Goal: Information Seeking & Learning: Learn about a topic

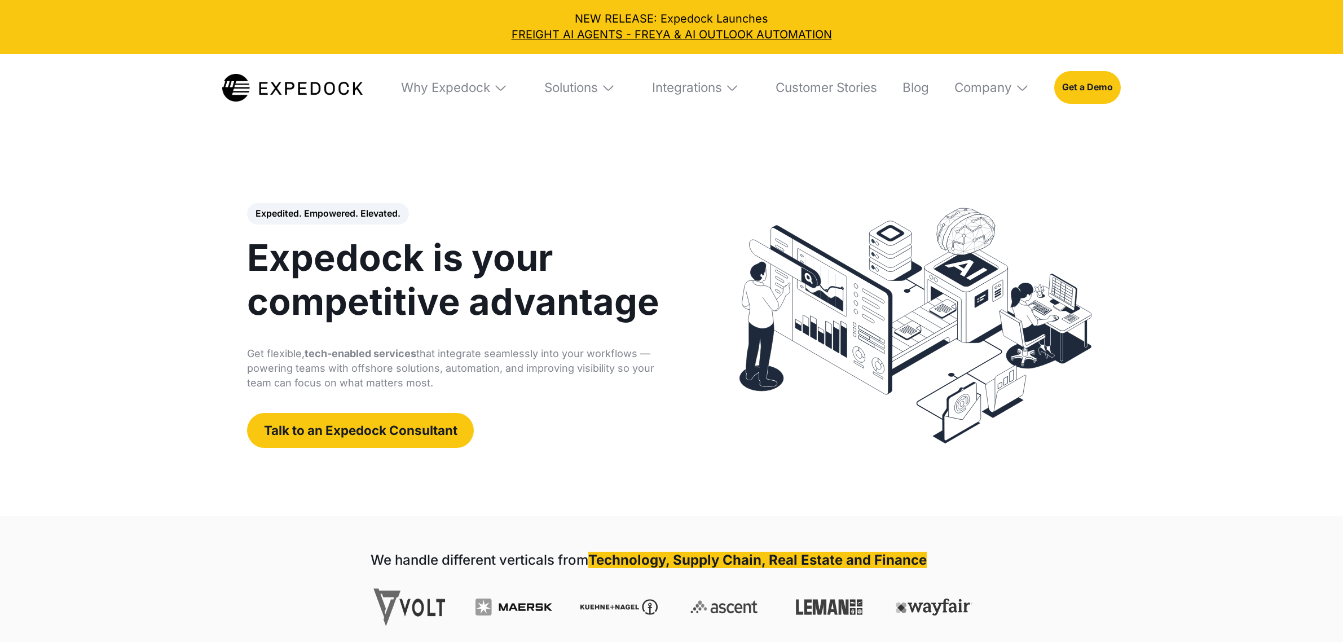
select select
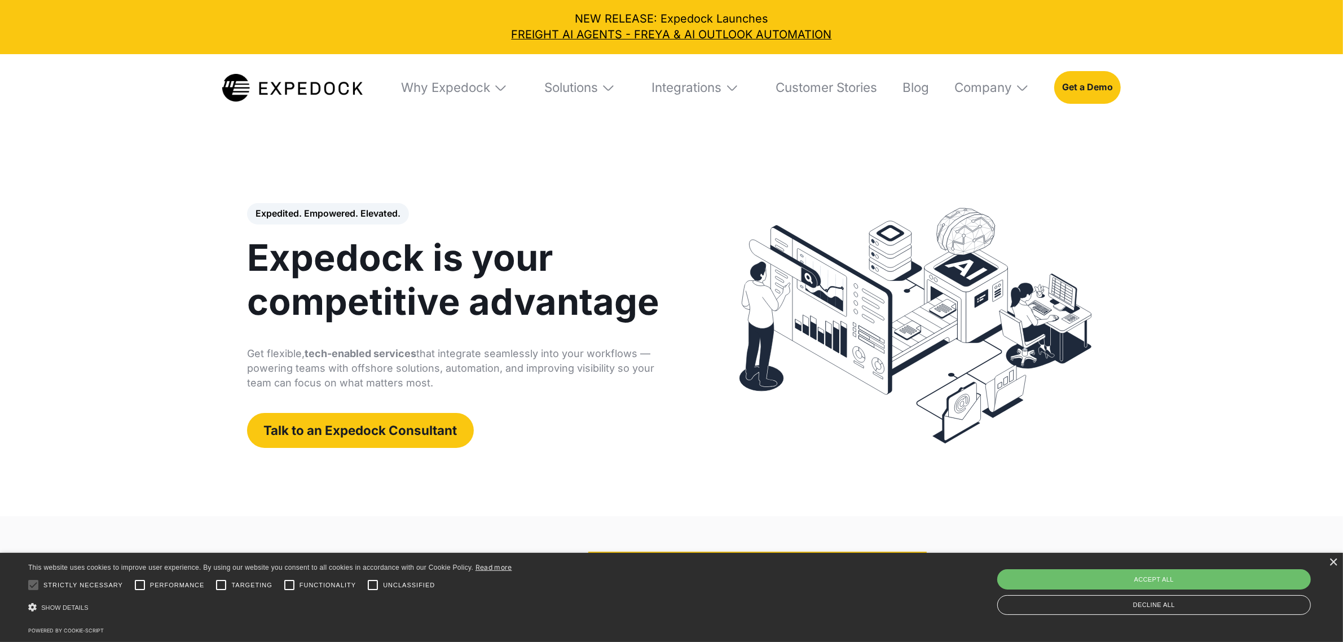
click at [503, 84] on div "Why Expedock" at bounding box center [454, 88] width 129 height 68
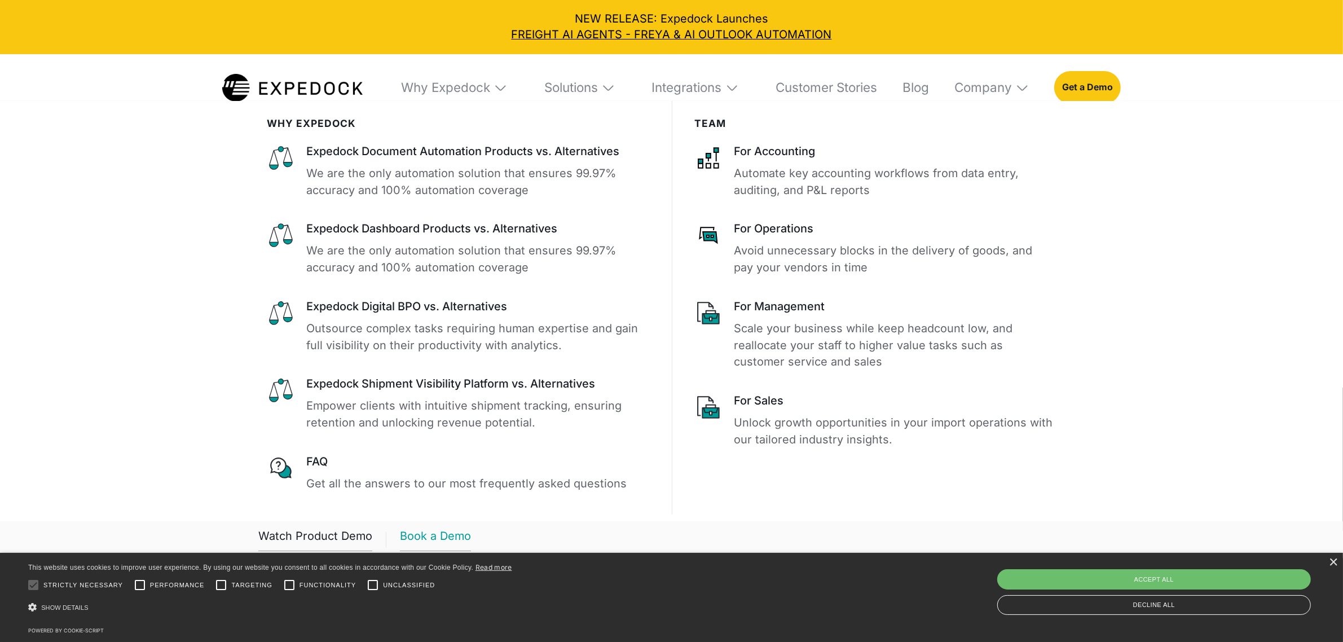
click at [432, 539] on link "Book a Demo" at bounding box center [435, 539] width 71 height 23
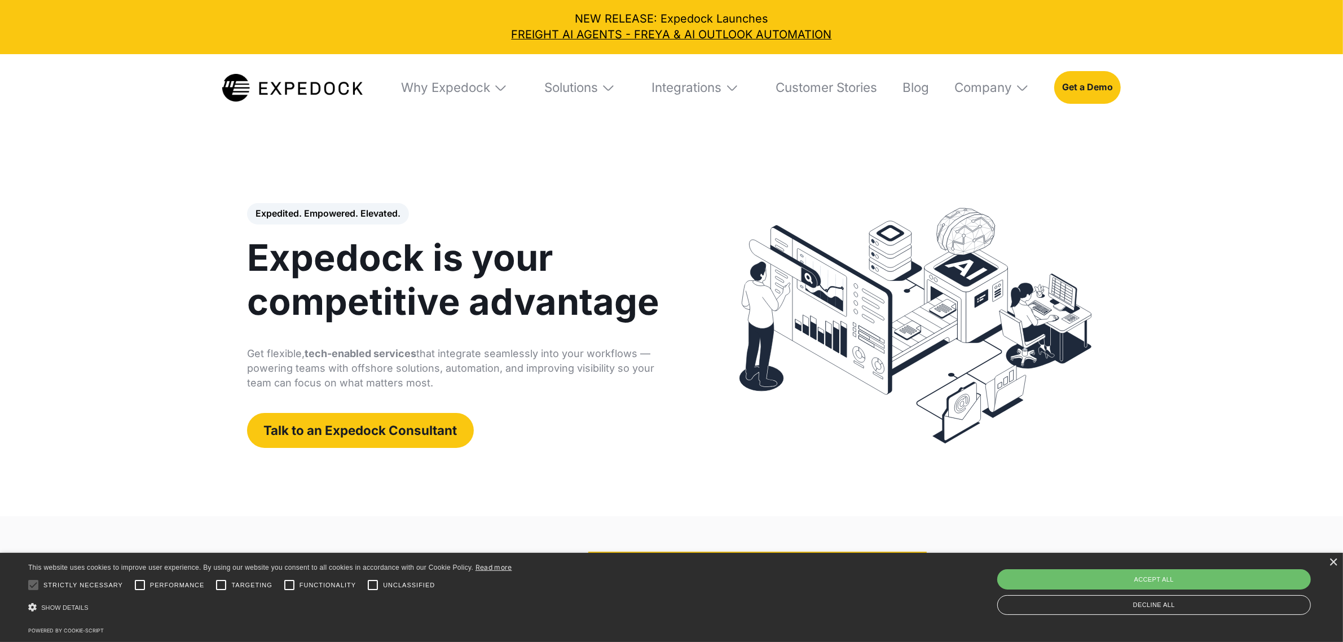
click at [502, 91] on img at bounding box center [501, 88] width 14 height 14
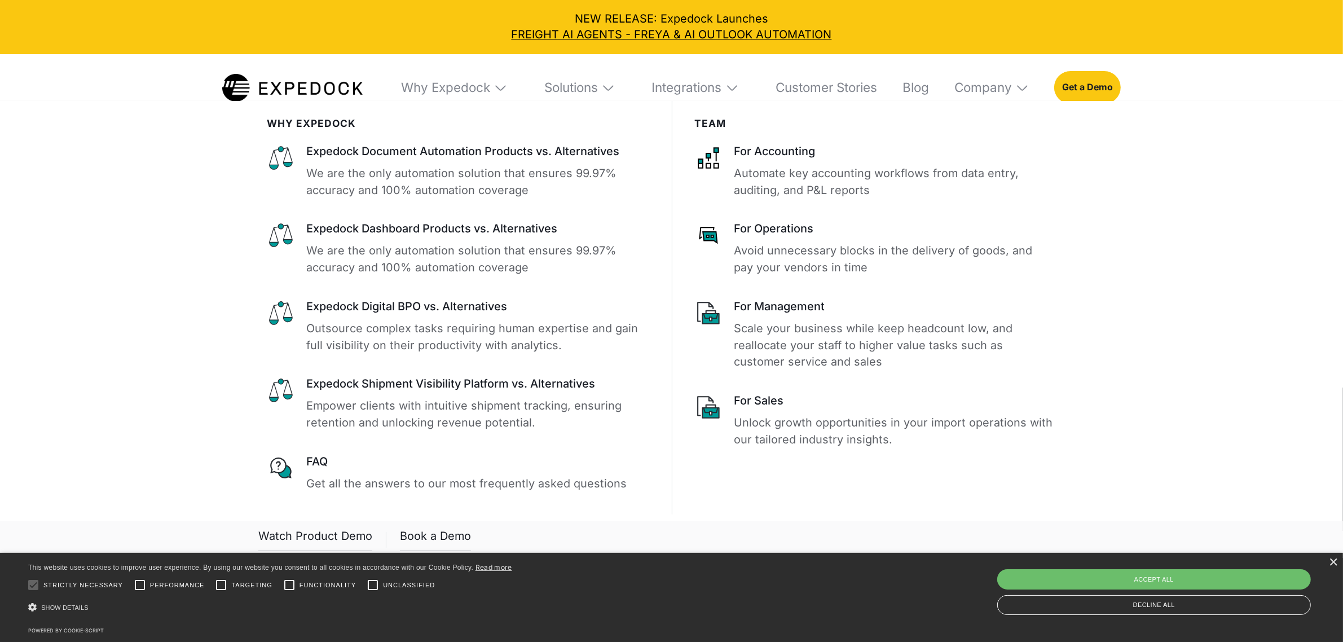
click at [500, 86] on img at bounding box center [501, 88] width 14 height 14
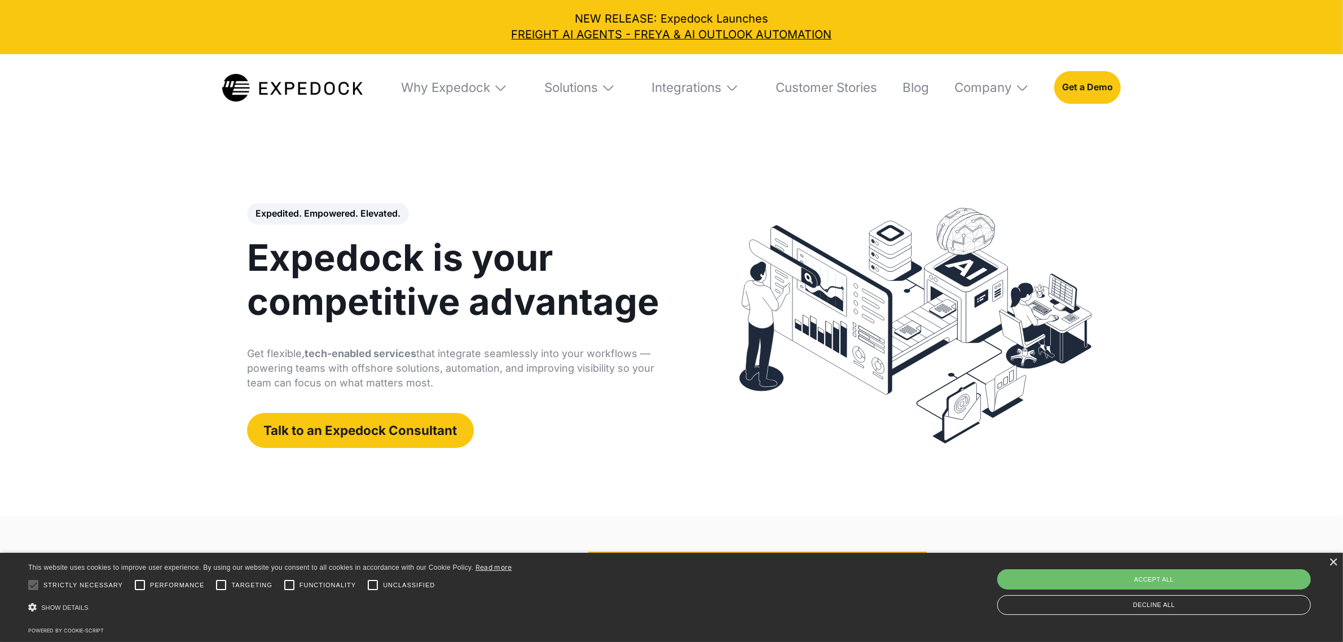
click at [494, 91] on img at bounding box center [501, 88] width 14 height 14
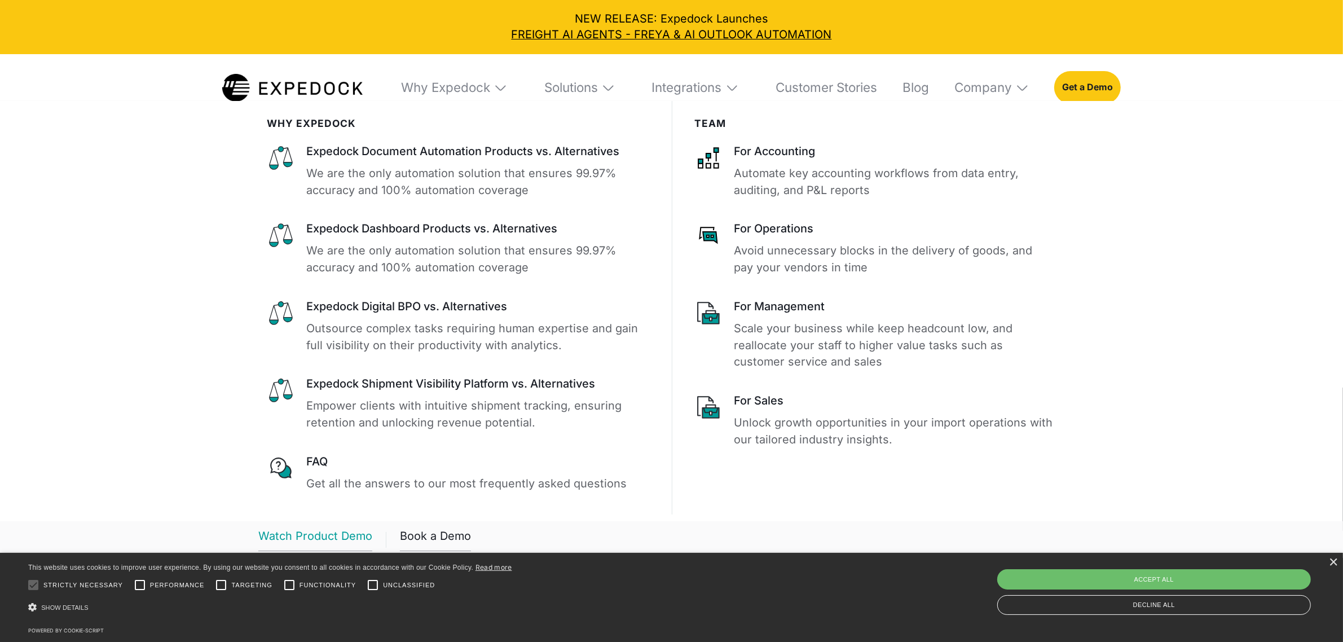
click at [328, 543] on div "Watch Product Demo" at bounding box center [315, 539] width 114 height 23
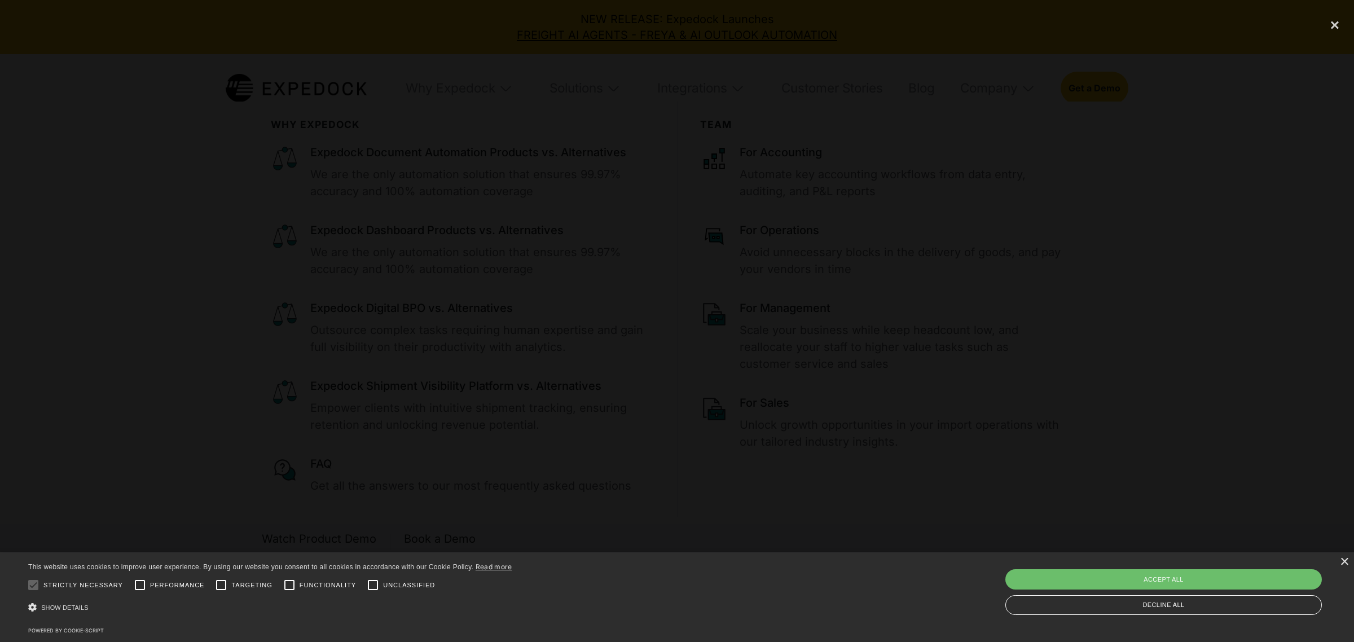
click at [300, 131] on div at bounding box center [677, 321] width 1354 height 616
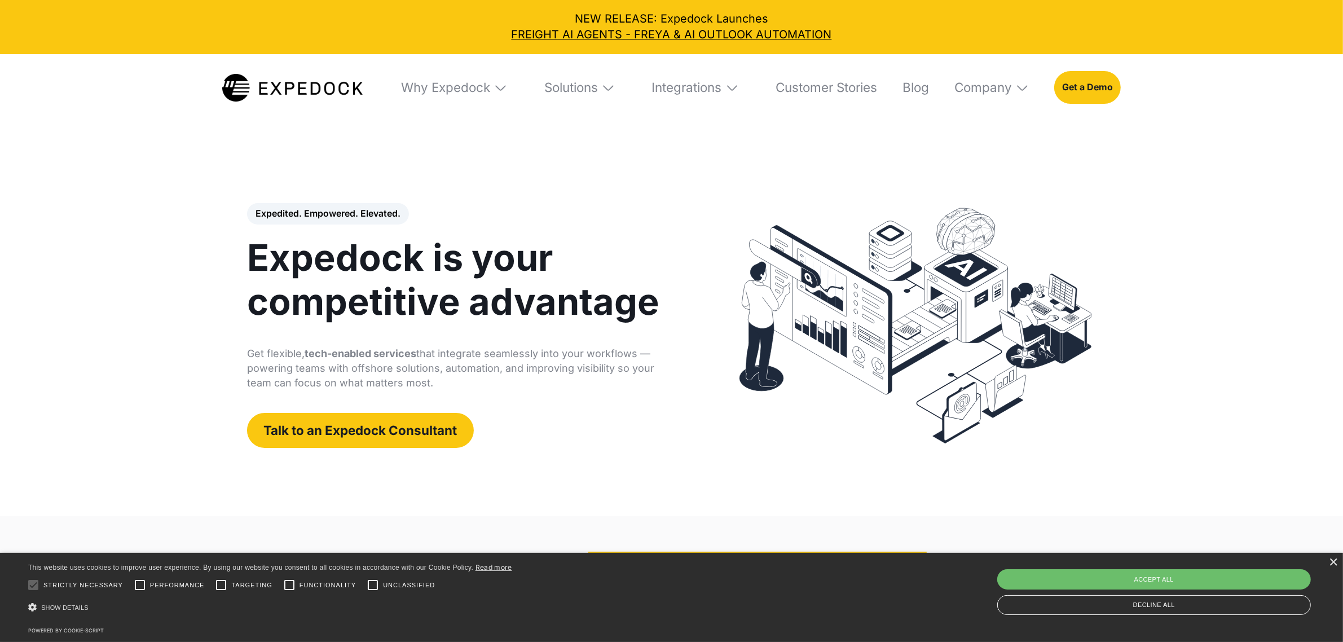
click at [495, 93] on img at bounding box center [501, 88] width 14 height 14
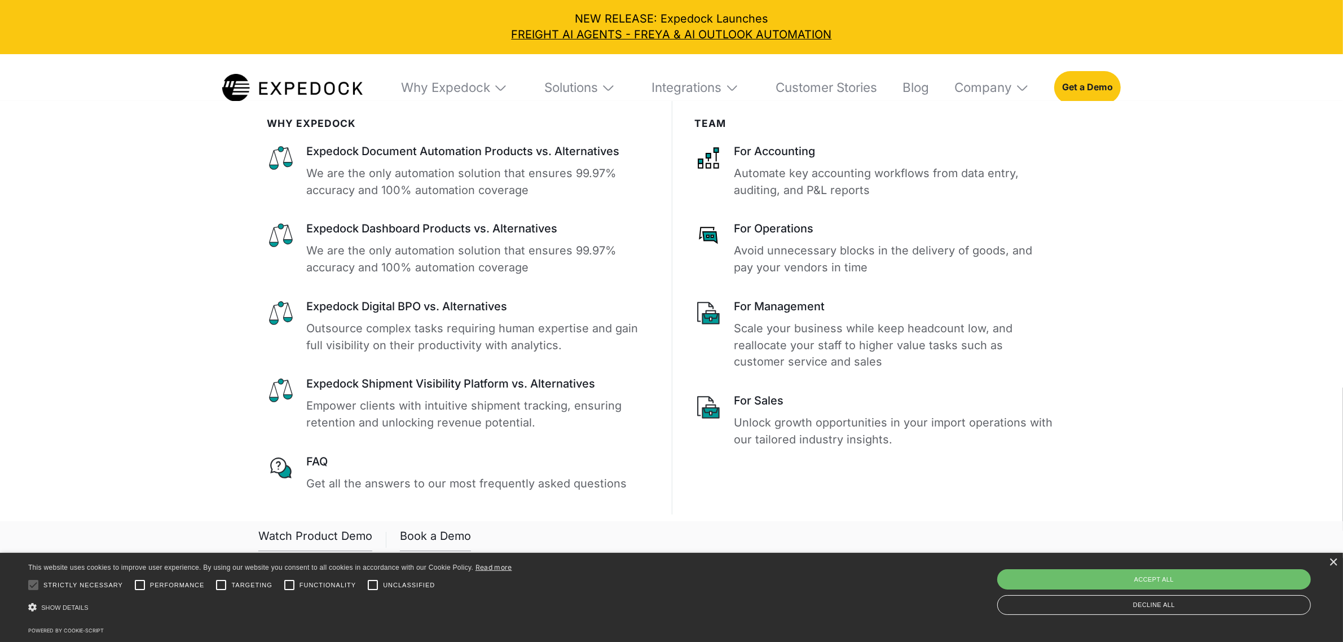
click at [436, 546] on link "Book a Demo" at bounding box center [435, 539] width 71 height 23
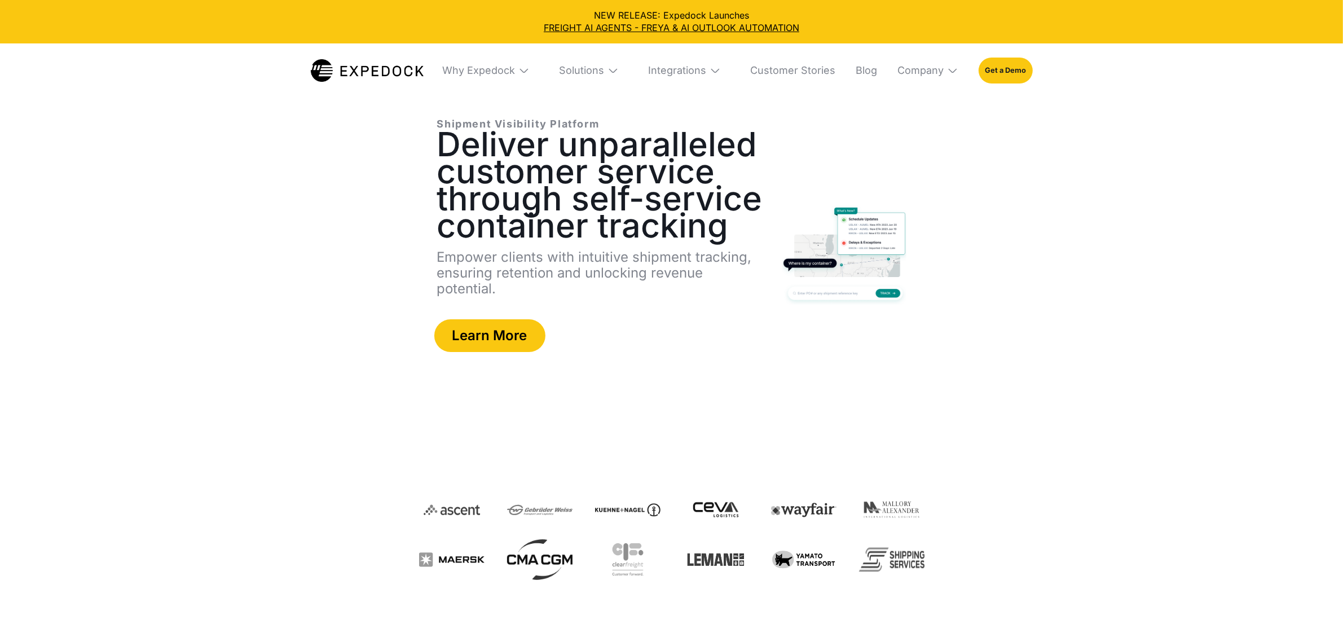
select select
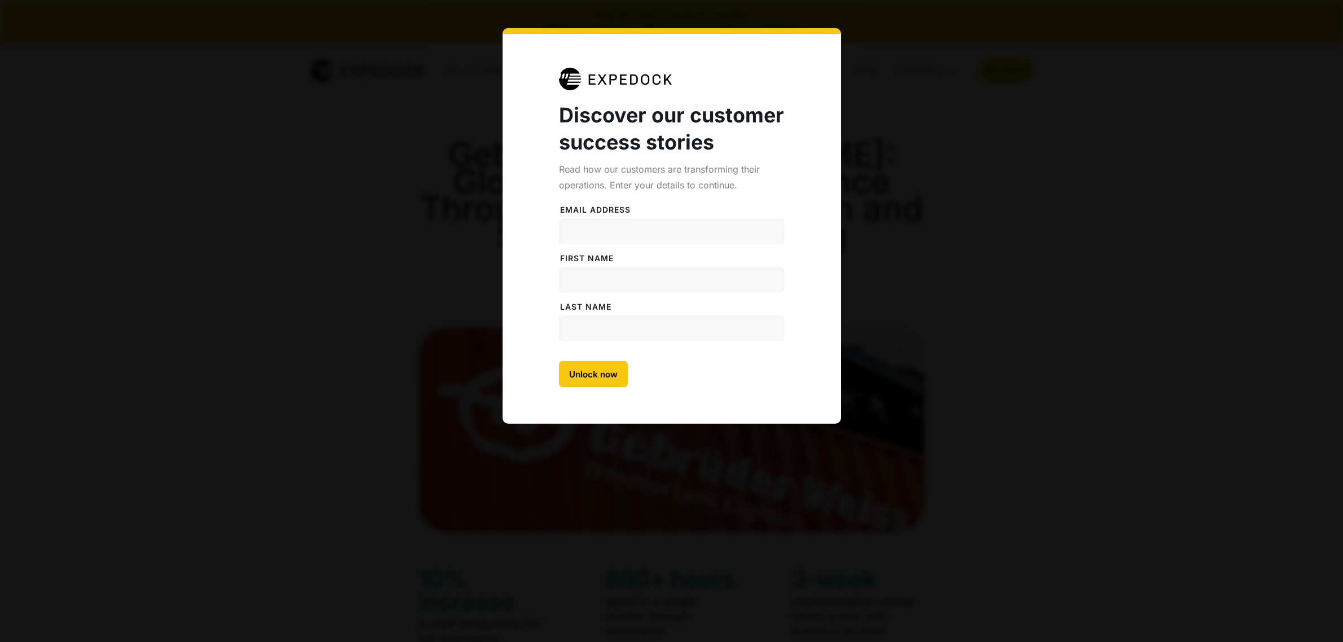
select select
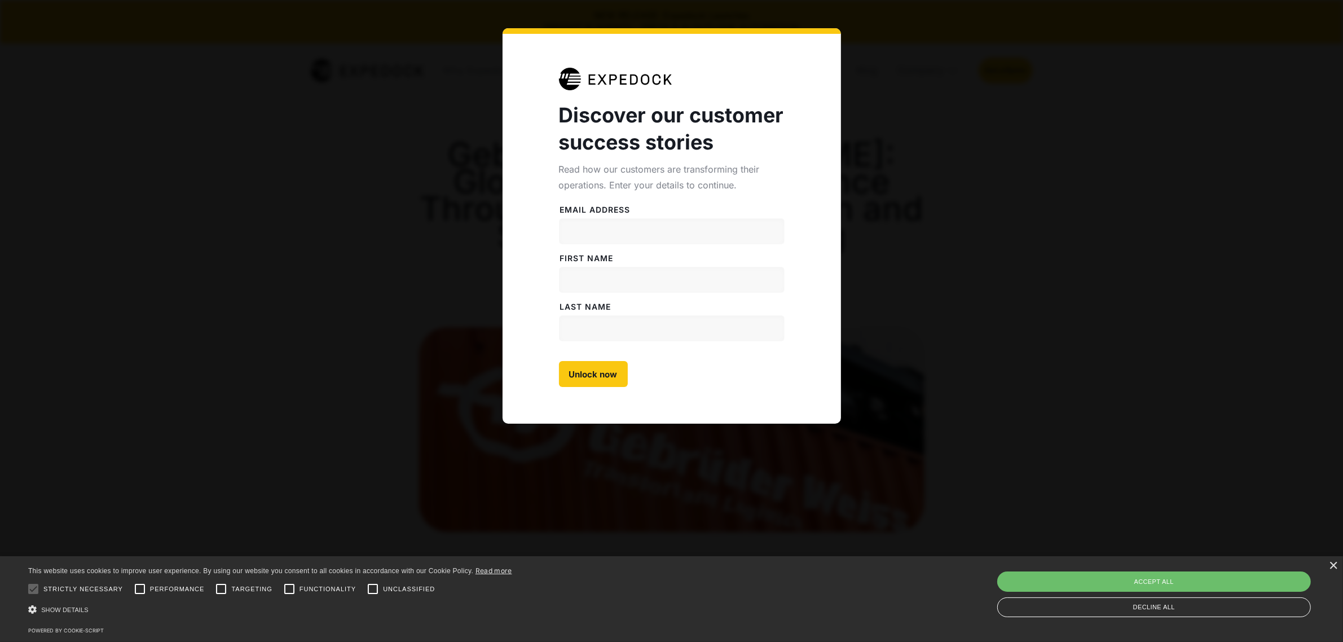
click at [439, 89] on div "Discover our customer success stories Read how our customers are transforming t…" at bounding box center [671, 321] width 1343 height 642
click at [1005, 56] on div "Discover our customer success stories Read how our customers are transforming t…" at bounding box center [671, 321] width 1343 height 642
click at [701, 117] on strong "Discover our customer success stories" at bounding box center [671, 129] width 225 height 52
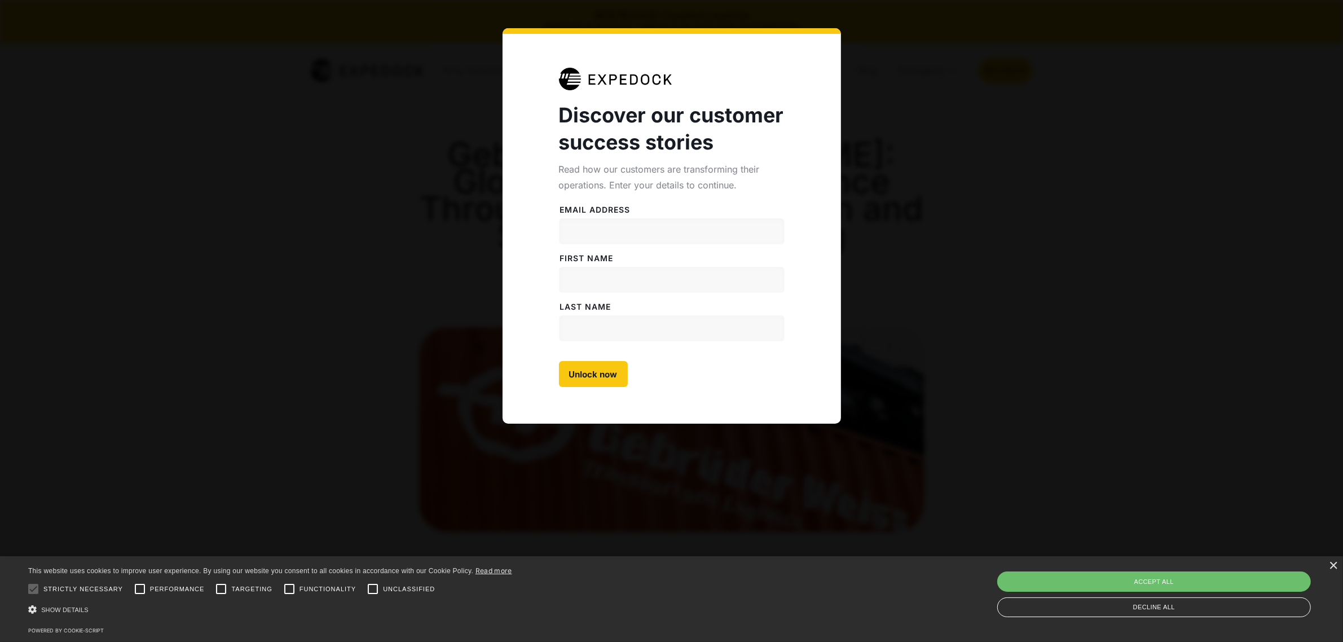
click at [407, 173] on div "Discover our customer success stories Read how our customers are transforming t…" at bounding box center [671, 321] width 1343 height 642
click at [1332, 568] on div "×" at bounding box center [1333, 566] width 8 height 8
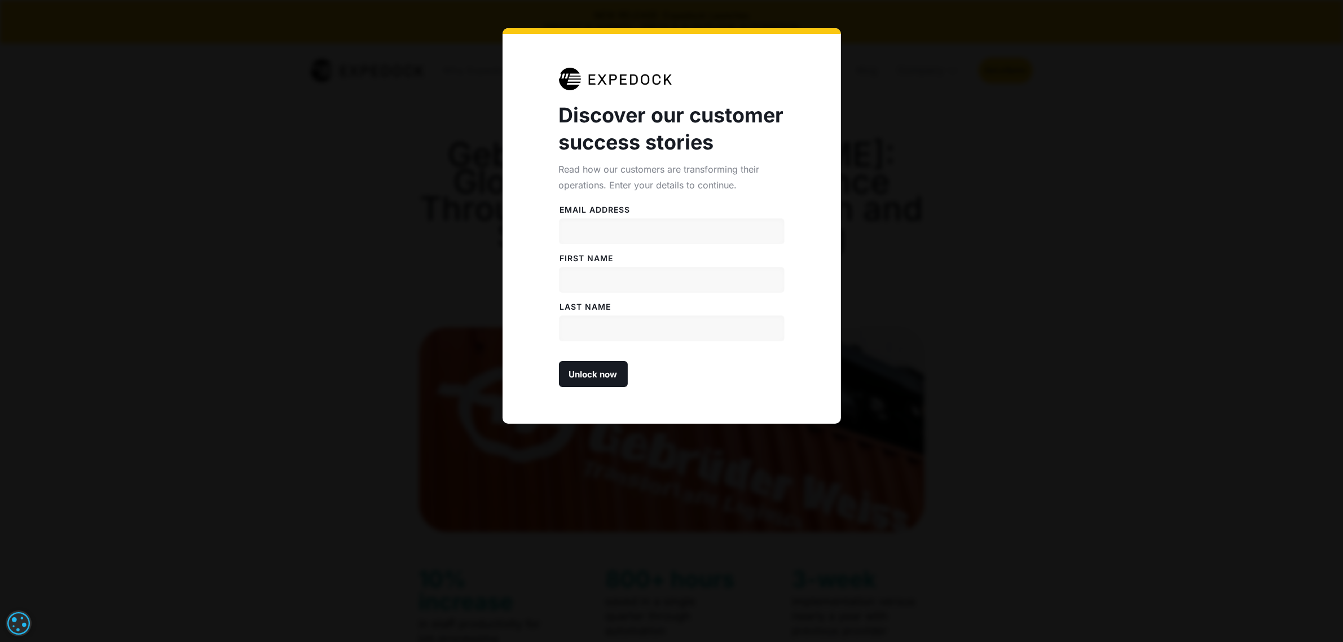
click at [591, 382] on input "Unlock now" at bounding box center [593, 374] width 69 height 26
click at [469, 356] on div "Discover our customer success stories Read how our customers are transforming t…" at bounding box center [671, 321] width 1343 height 642
click at [461, 100] on div "Discover our customer success stories Read how our customers are transforming t…" at bounding box center [671, 321] width 1343 height 642
click at [673, 230] on input "Email address" at bounding box center [672, 231] width 226 height 26
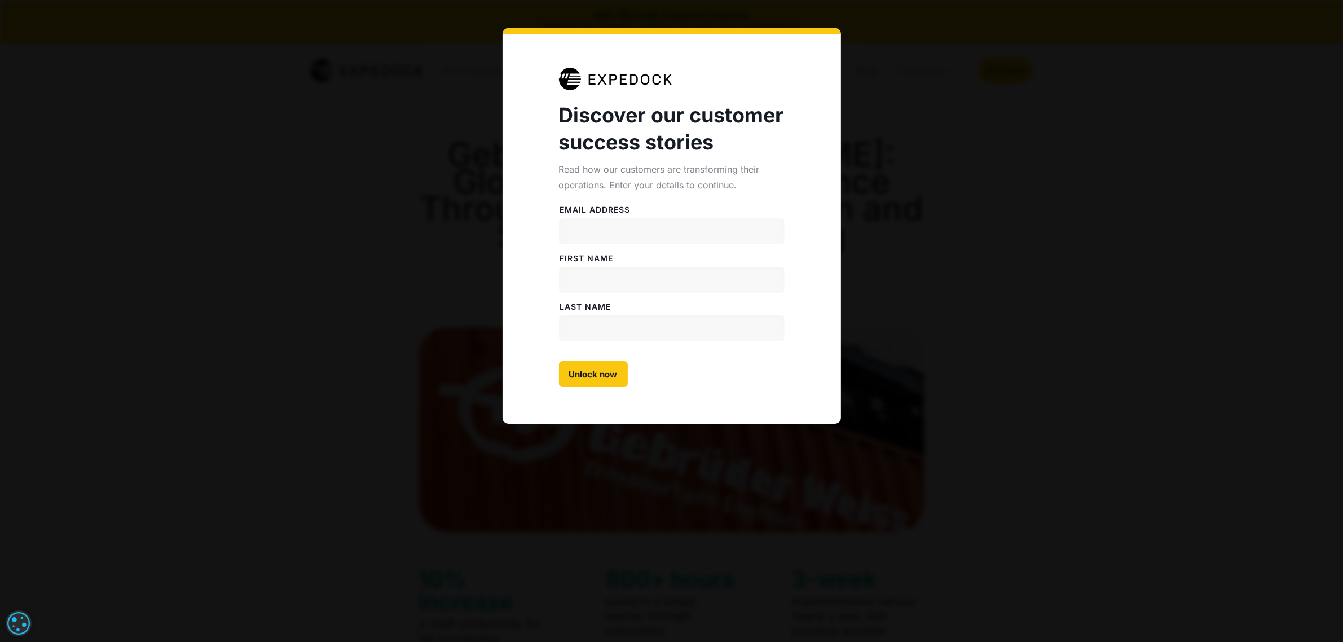
click at [302, 116] on div "Discover our customer success stories Read how our customers are transforming t…" at bounding box center [671, 321] width 1343 height 642
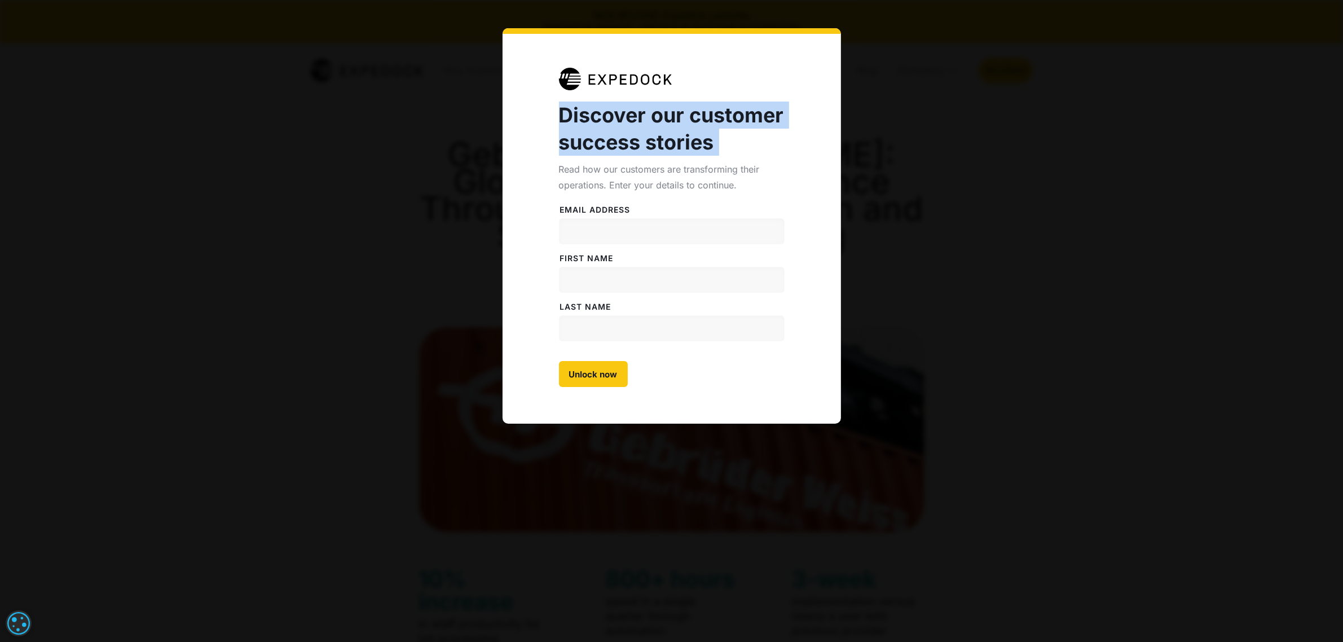
click at [302, 116] on div "Discover our customer success stories Read how our customers are transforming t…" at bounding box center [671, 321] width 1343 height 642
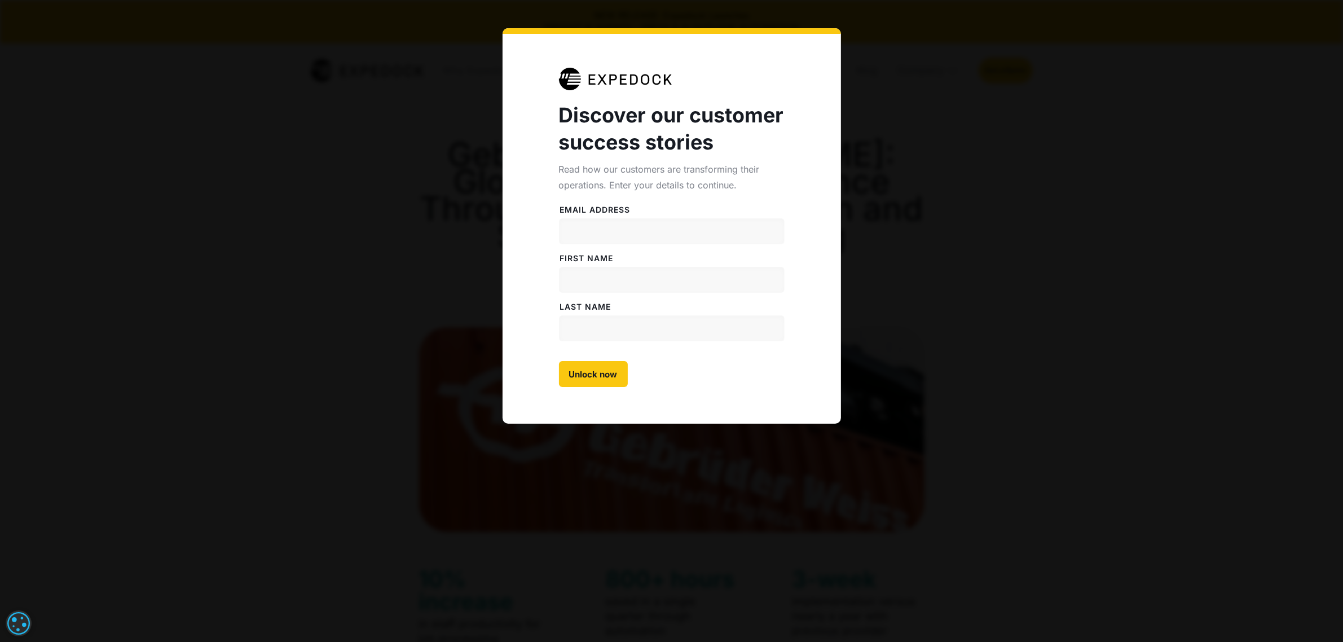
click at [596, 482] on div "Discover our customer success stories Read how our customers are transforming t…" at bounding box center [671, 321] width 1343 height 642
click at [620, 232] on input "Email address" at bounding box center [672, 231] width 226 height 26
click at [721, 223] on input "Email address" at bounding box center [672, 231] width 226 height 26
click at [700, 237] on input "konsisto." at bounding box center [672, 231] width 226 height 26
type input "konsisto.dev03@gmail.com"
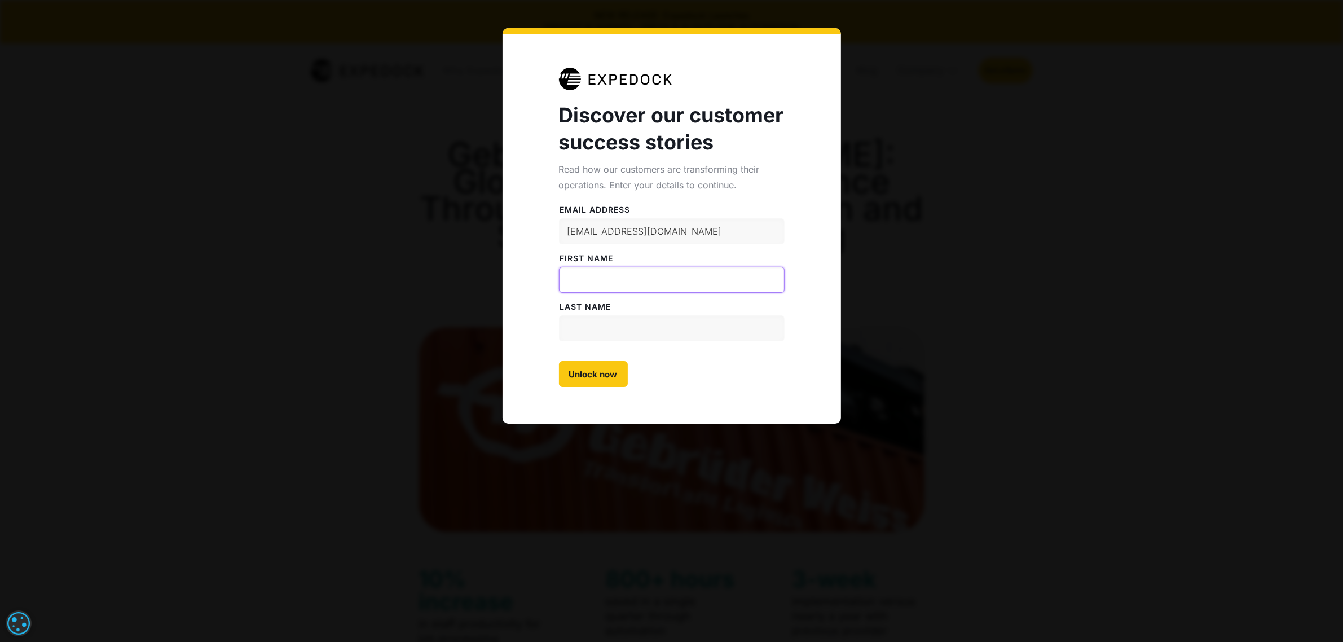
click at [598, 281] on input "FiRST NAME" at bounding box center [672, 280] width 226 height 26
type input "D"
type input "Dev"
type input "03"
click at [586, 382] on input "Unlock now" at bounding box center [593, 374] width 69 height 26
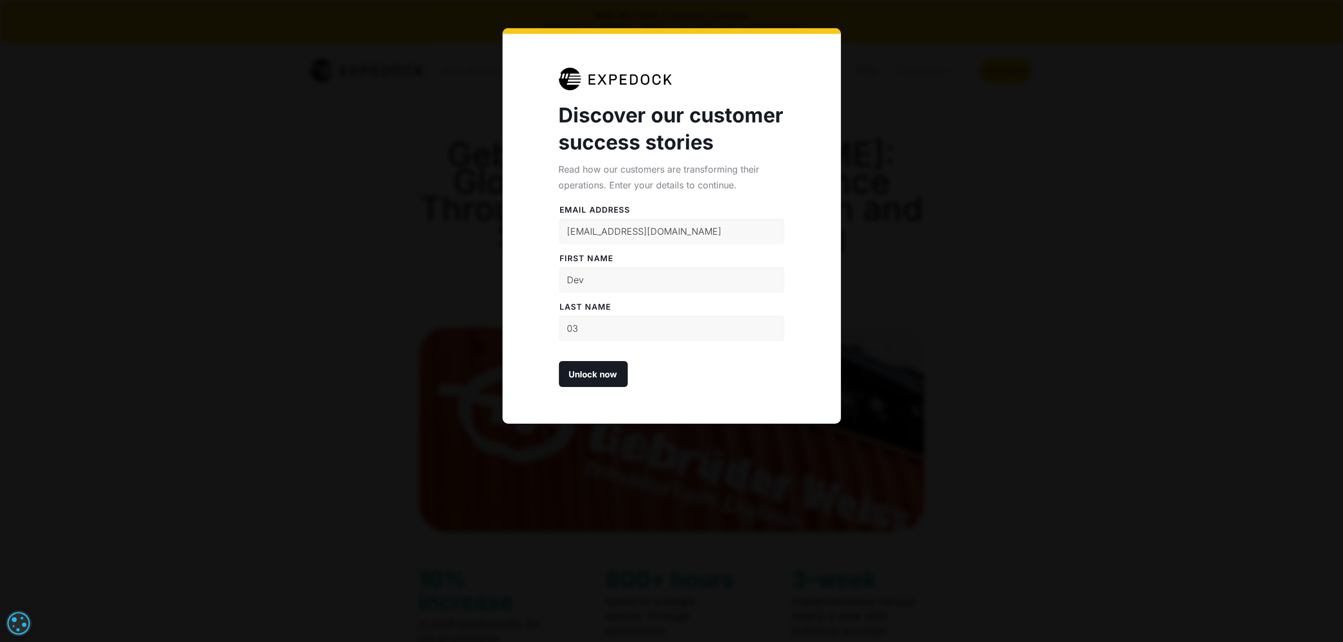
type input "Please wait..."
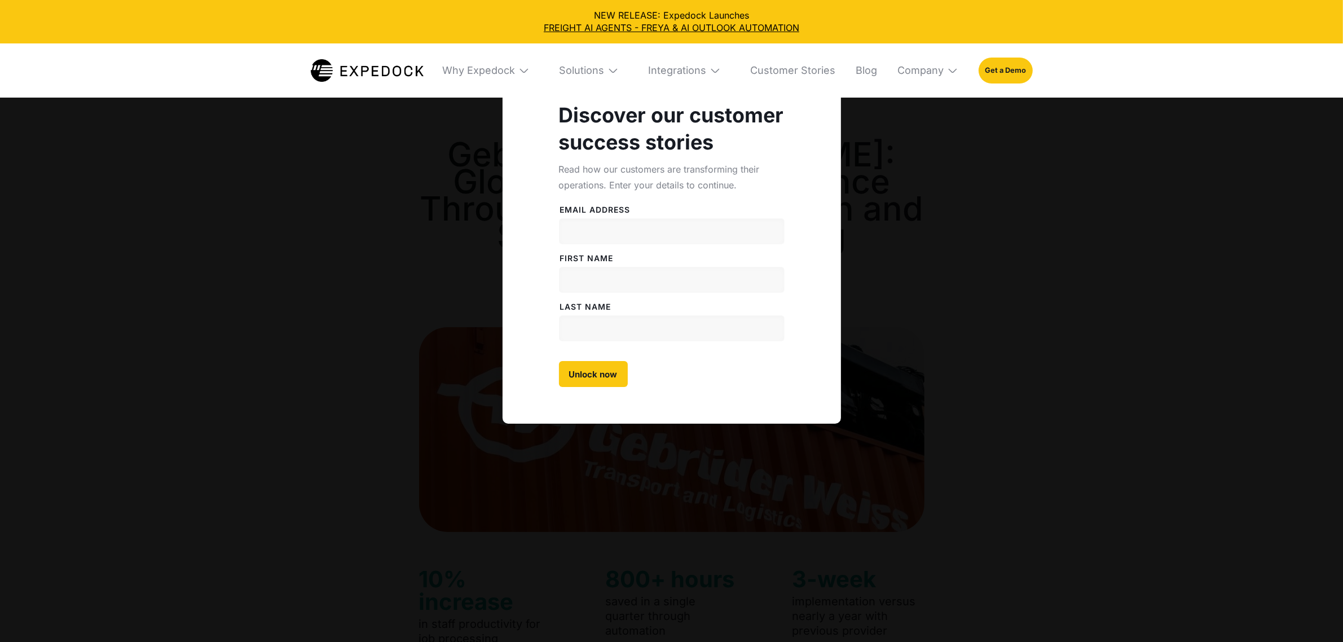
select select
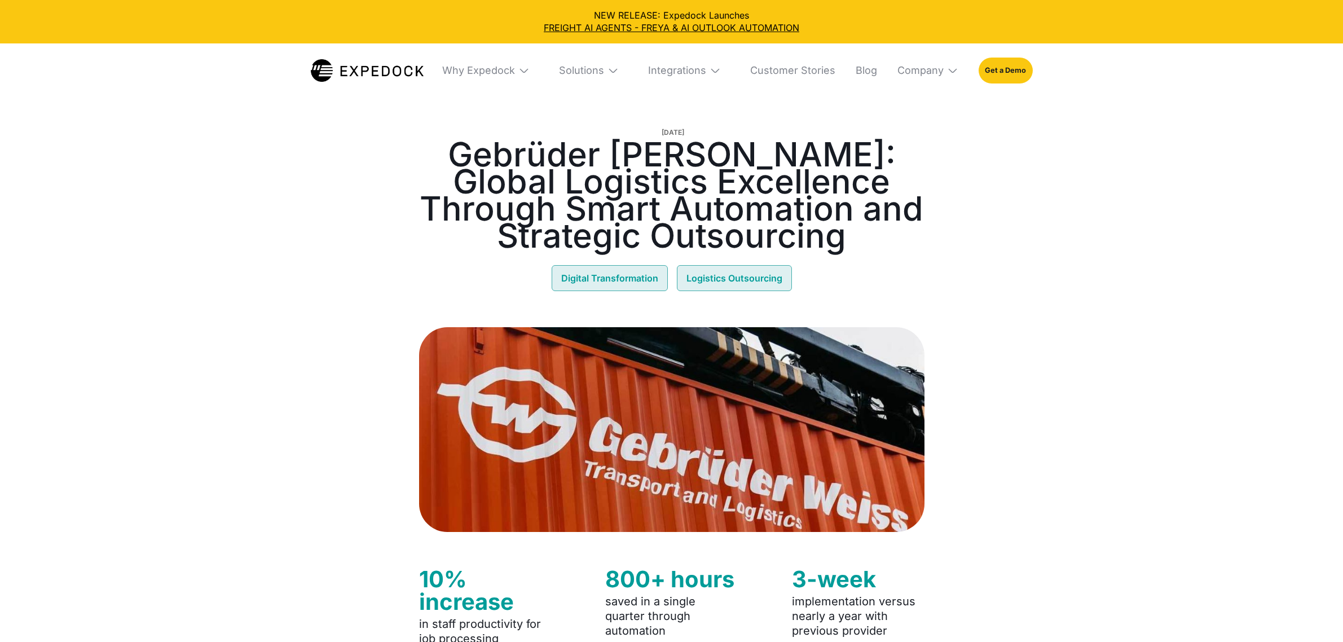
select select
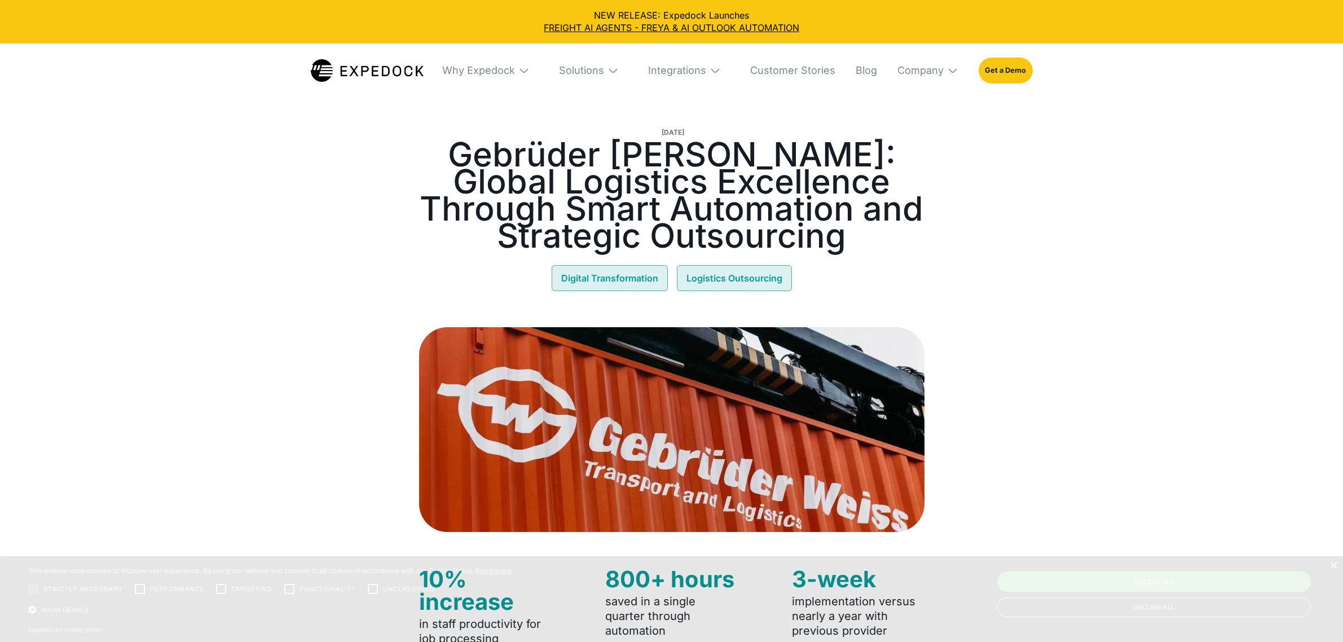
select select
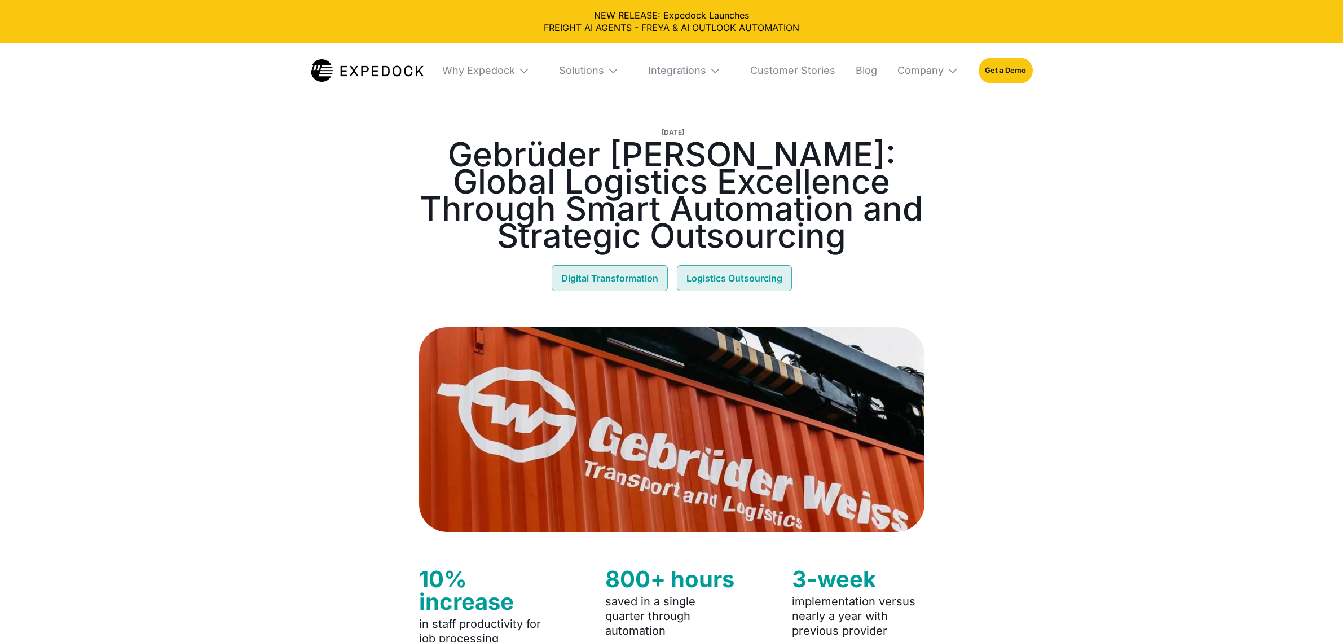
select select
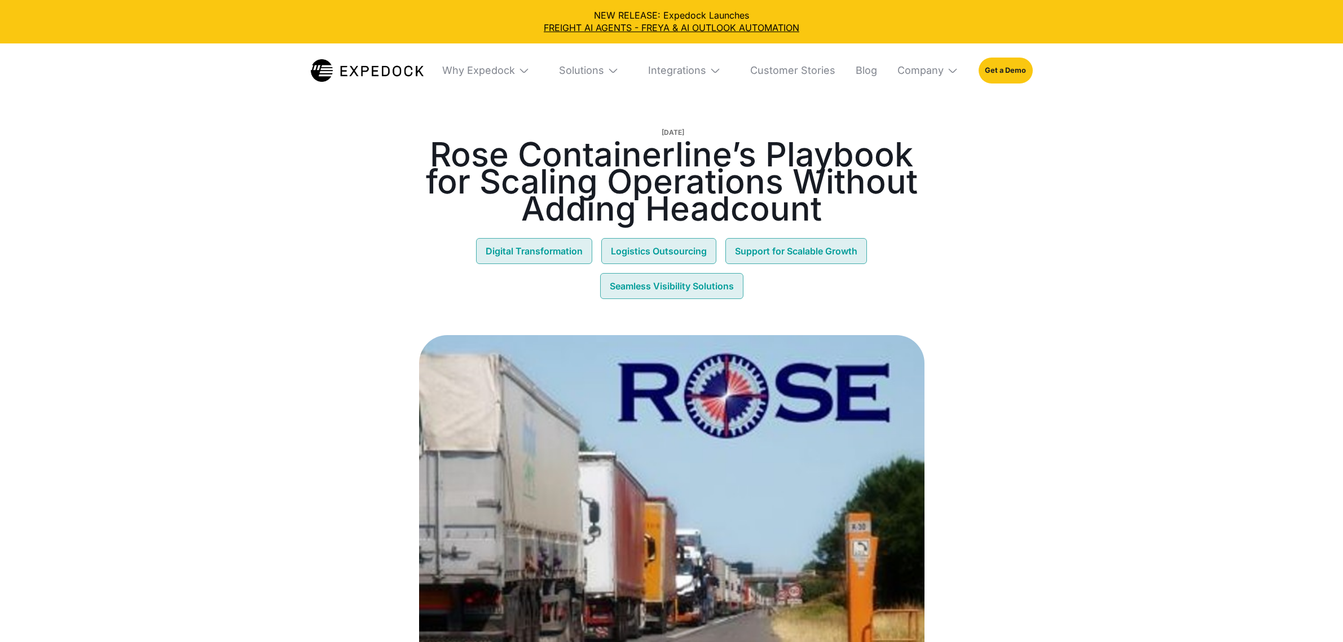
select select
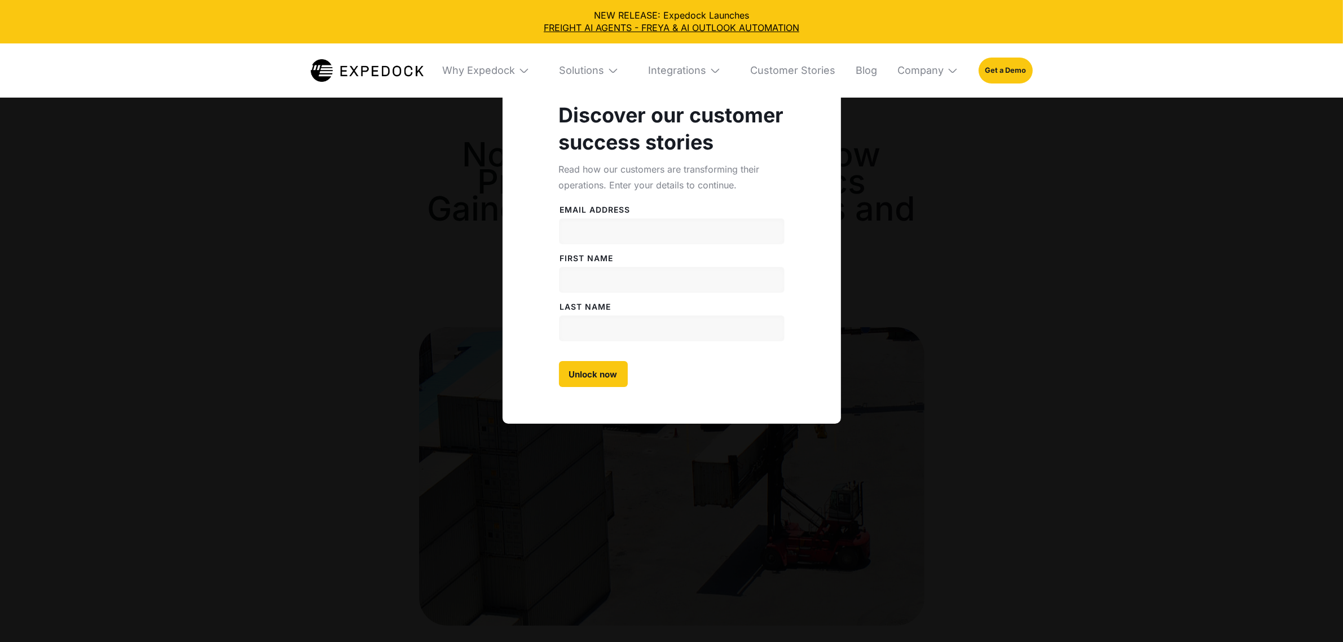
select select
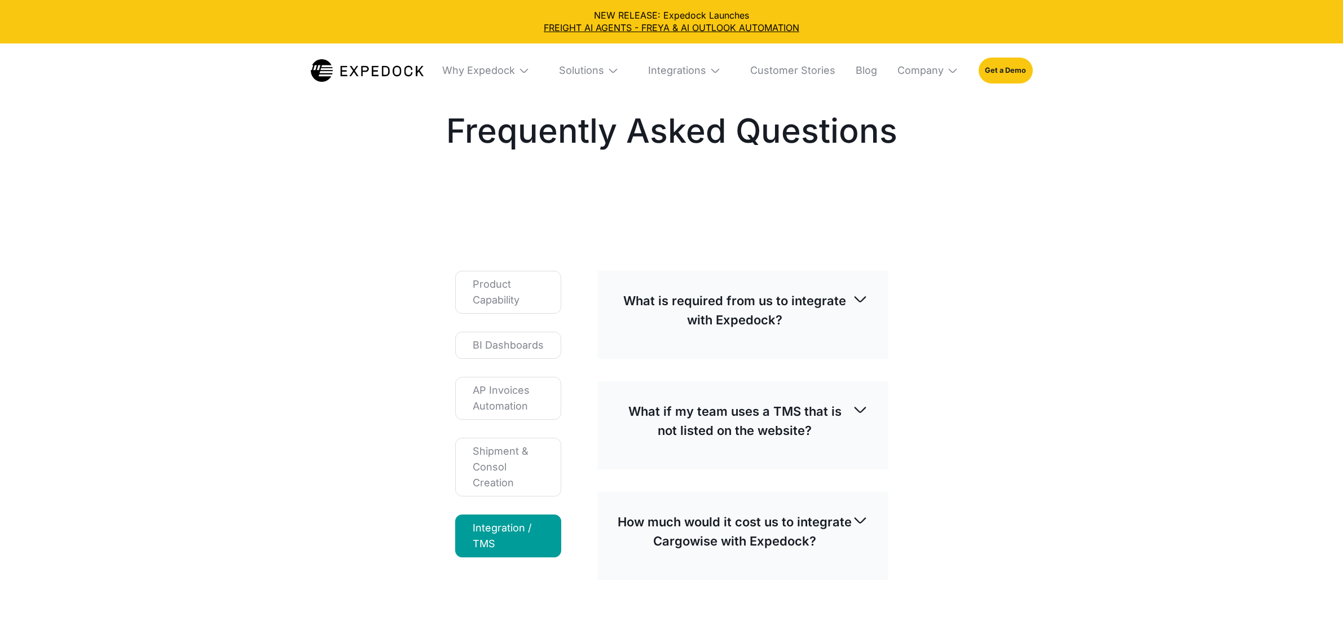
select select
